Goal: Information Seeking & Learning: Stay updated

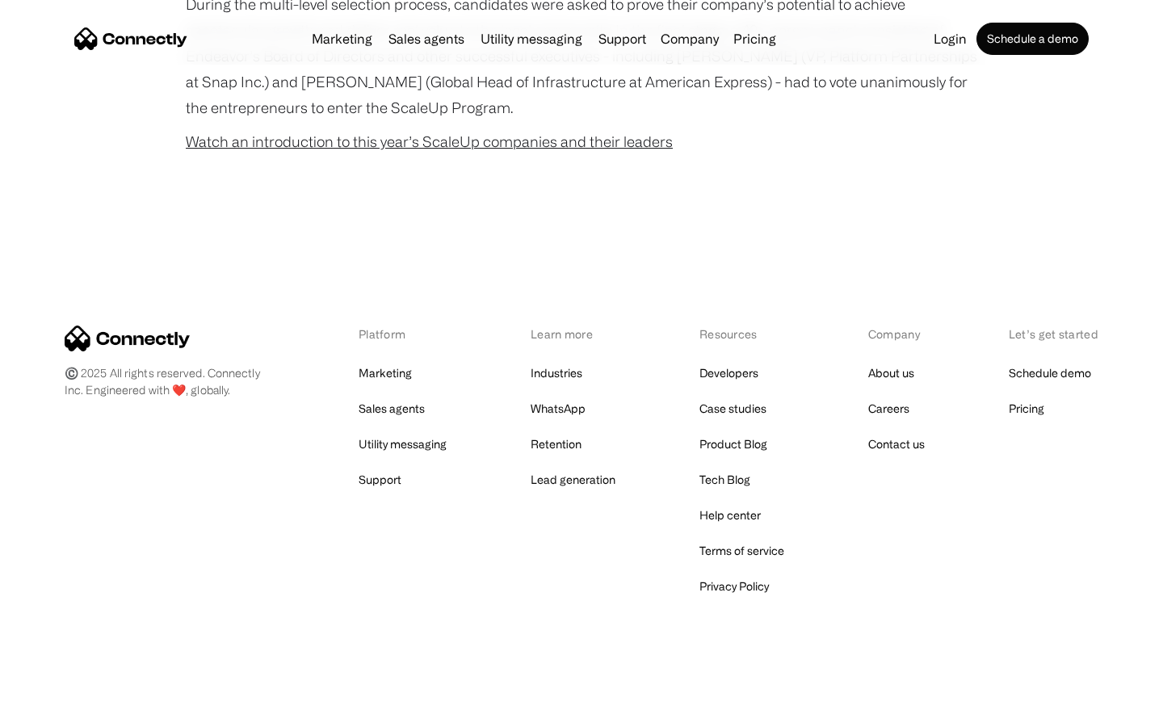
scroll to position [1036, 0]
